Goal: Task Accomplishment & Management: Manage account settings

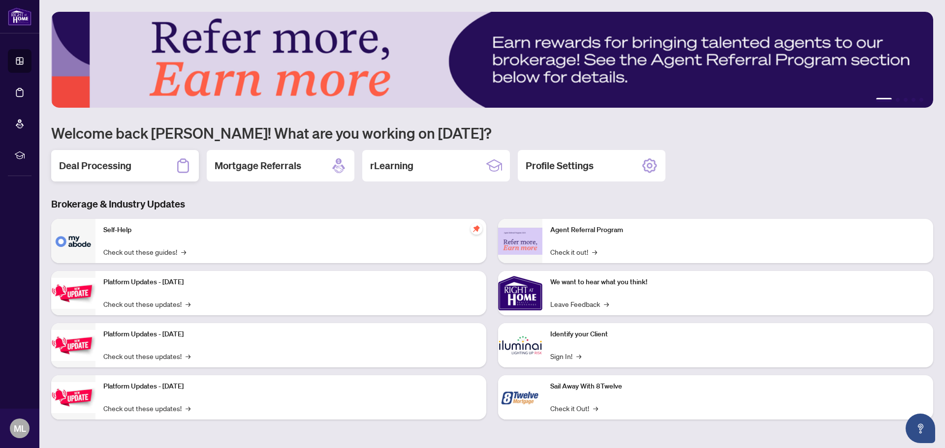
click at [80, 171] on h2 "Deal Processing" at bounding box center [95, 166] width 72 height 14
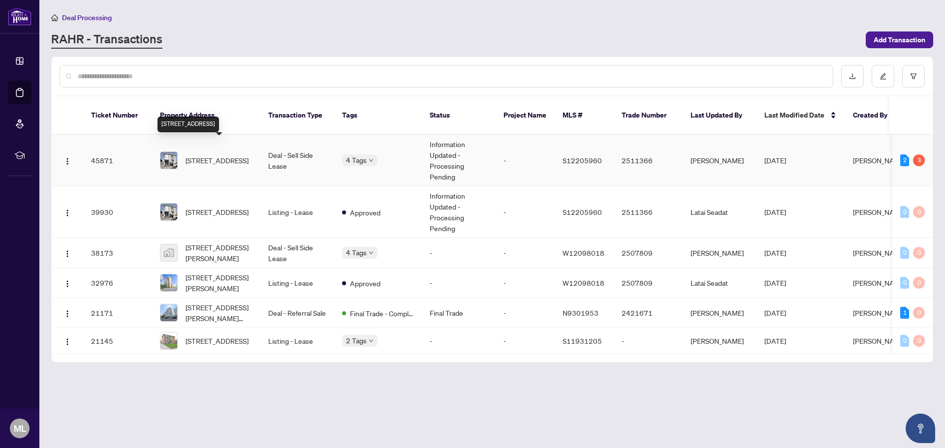
click at [210, 155] on span "[STREET_ADDRESS]" at bounding box center [217, 160] width 63 height 11
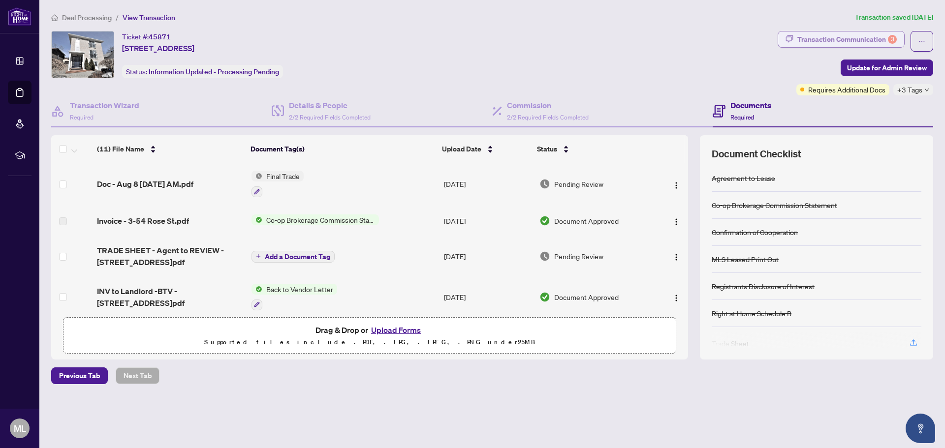
click at [833, 38] on div "Transaction Communication 3" at bounding box center [847, 40] width 99 height 16
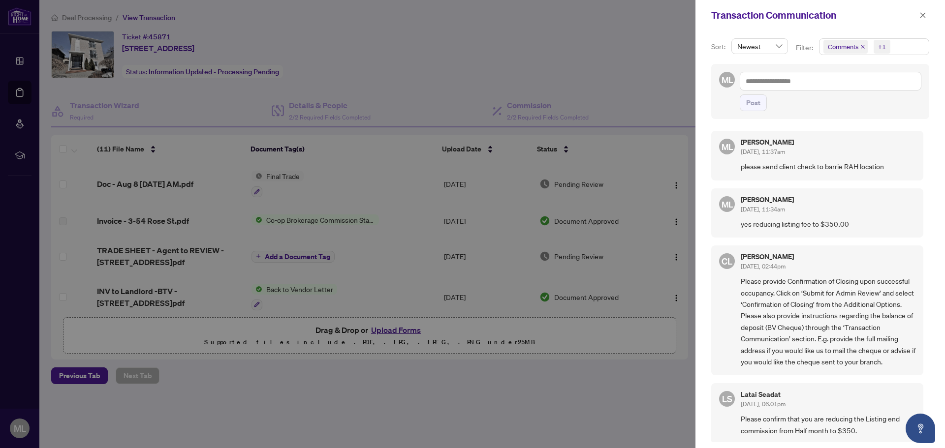
click at [611, 416] on div at bounding box center [472, 224] width 945 height 448
drag, startPoint x: 925, startPoint y: 15, endPoint x: 887, endPoint y: 26, distance: 39.9
click at [925, 16] on icon "close" at bounding box center [923, 15] width 7 height 7
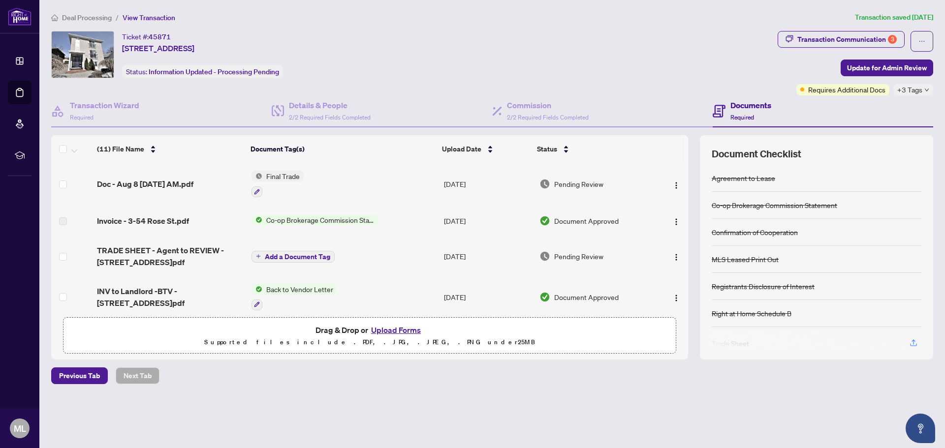
click at [281, 178] on span "Final Trade" at bounding box center [282, 176] width 41 height 11
click at [891, 71] on span "Update for Admin Review" at bounding box center [887, 68] width 80 height 16
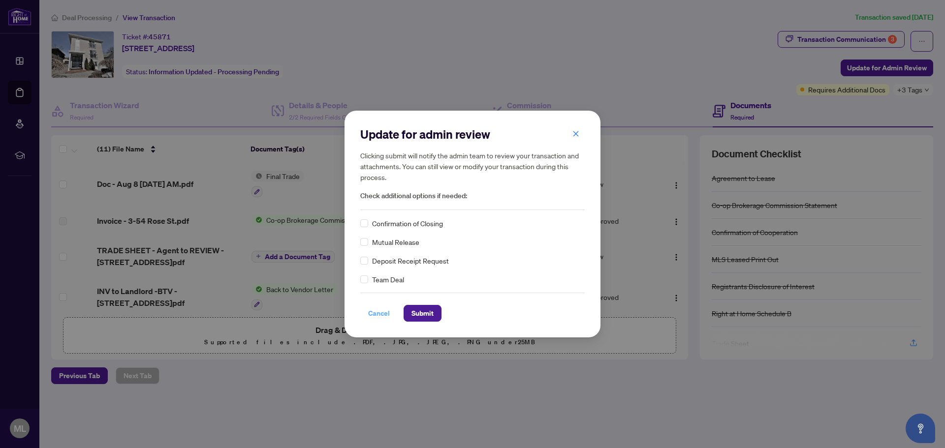
click at [385, 316] on span "Cancel" at bounding box center [379, 314] width 22 height 16
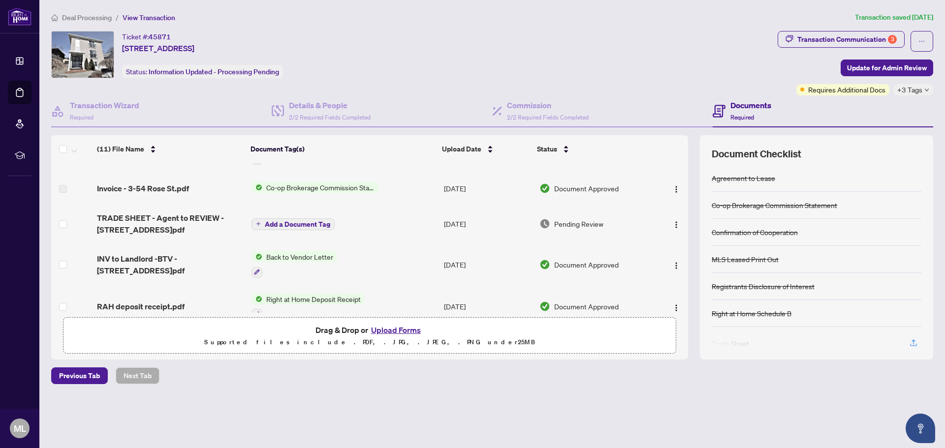
scroll to position [49, 0]
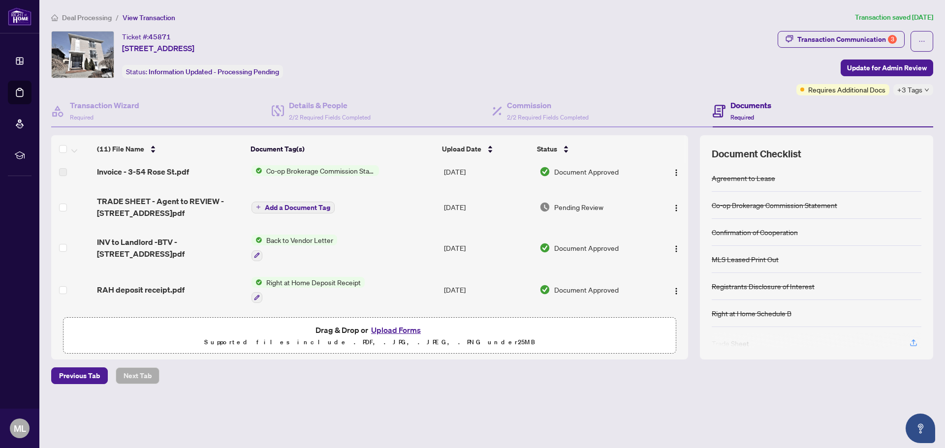
click at [303, 171] on span "Co-op Brokerage Commission Statement" at bounding box center [320, 170] width 117 height 11
click at [160, 171] on span "Invoice - 3-54 Rose St.pdf" at bounding box center [143, 172] width 92 height 12
click at [673, 171] on img "button" at bounding box center [676, 173] width 8 height 8
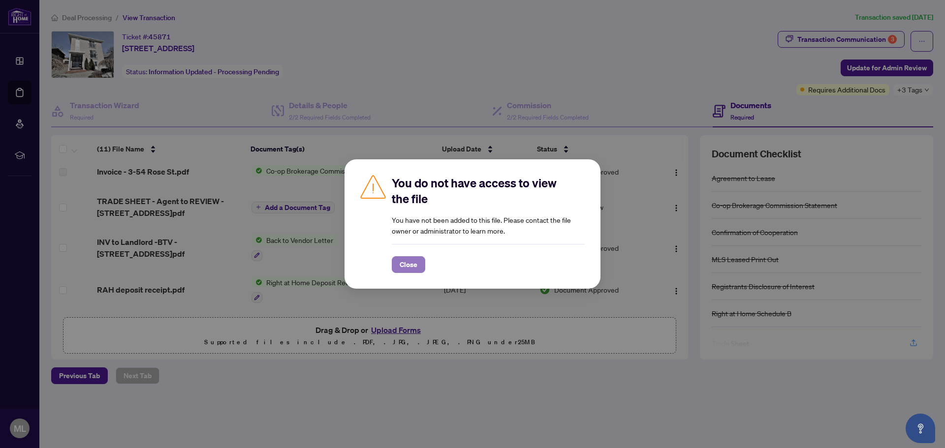
click at [402, 265] on span "Close" at bounding box center [409, 265] width 18 height 16
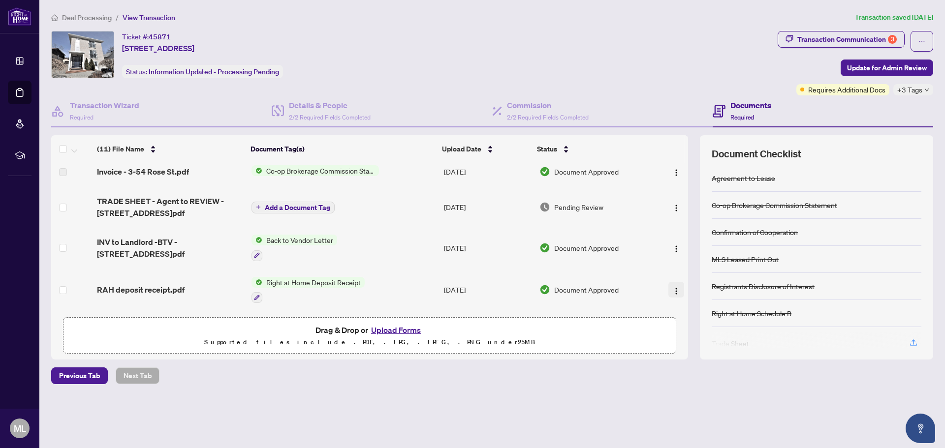
click at [672, 292] on img "button" at bounding box center [676, 291] width 8 height 8
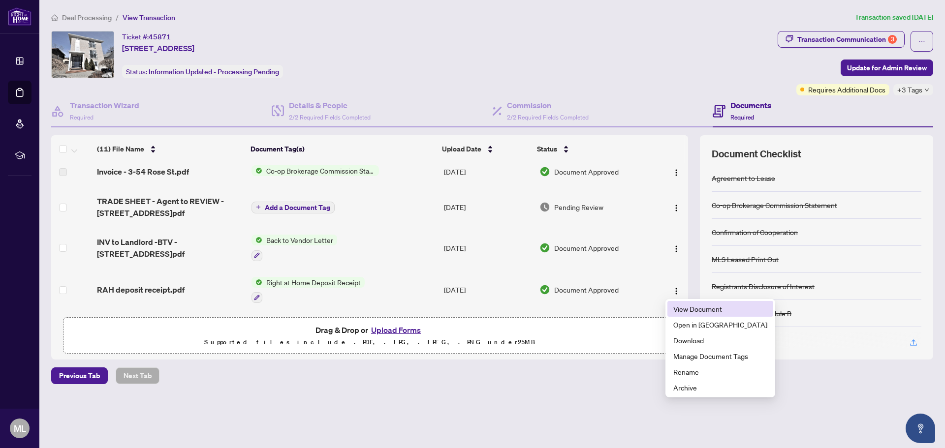
click at [685, 309] on span "View Document" at bounding box center [720, 309] width 94 height 11
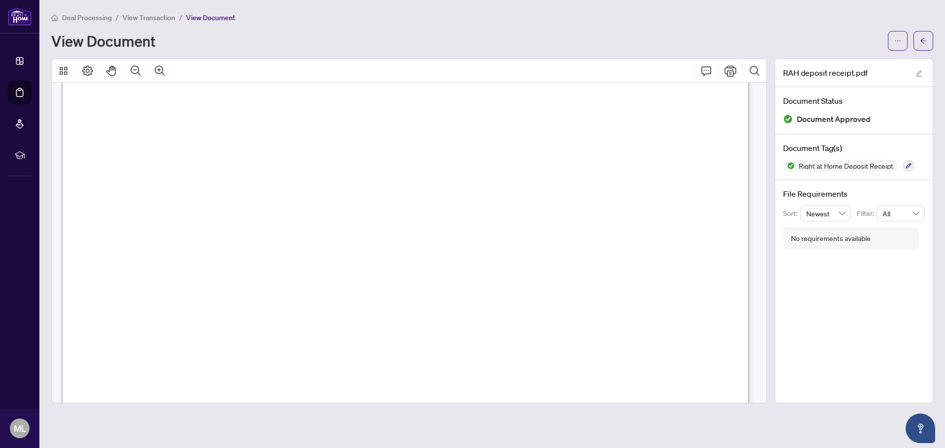
scroll to position [98, 0]
drag, startPoint x: 570, startPoint y: 194, endPoint x: 565, endPoint y: 217, distance: 23.7
drag, startPoint x: 565, startPoint y: 217, endPoint x: 570, endPoint y: 222, distance: 6.3
click at [729, 67] on icon "Print" at bounding box center [731, 70] width 12 height 11
